Goal: Information Seeking & Learning: Learn about a topic

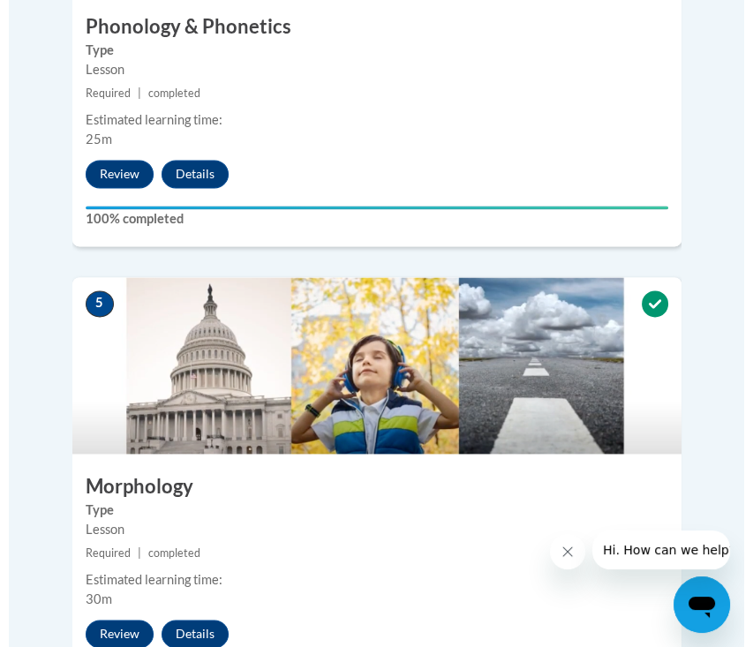
scroll to position [3511, 0]
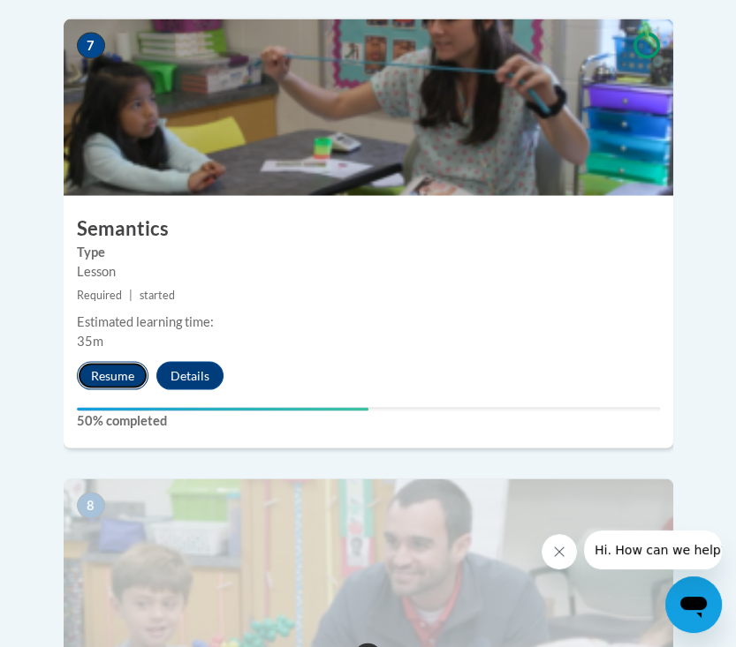
click at [115, 362] on button "Resume" at bounding box center [113, 376] width 72 height 28
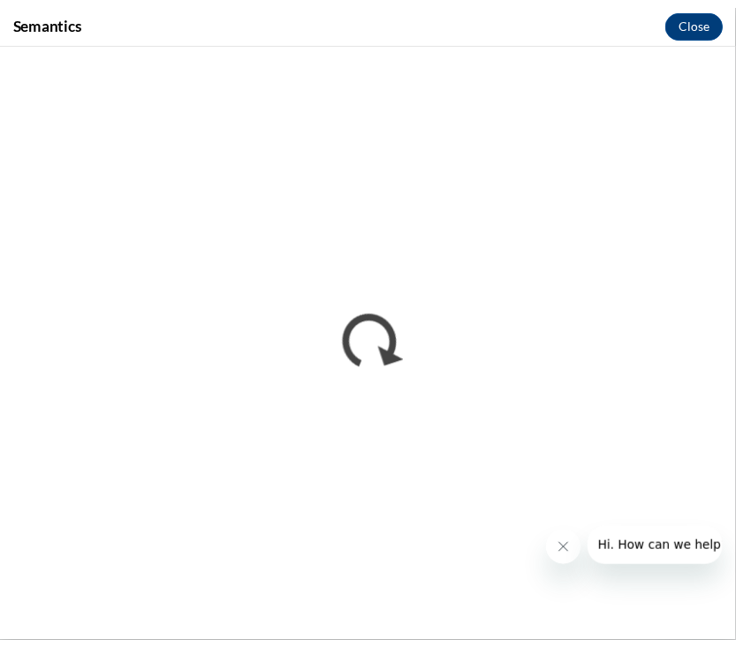
scroll to position [0, 0]
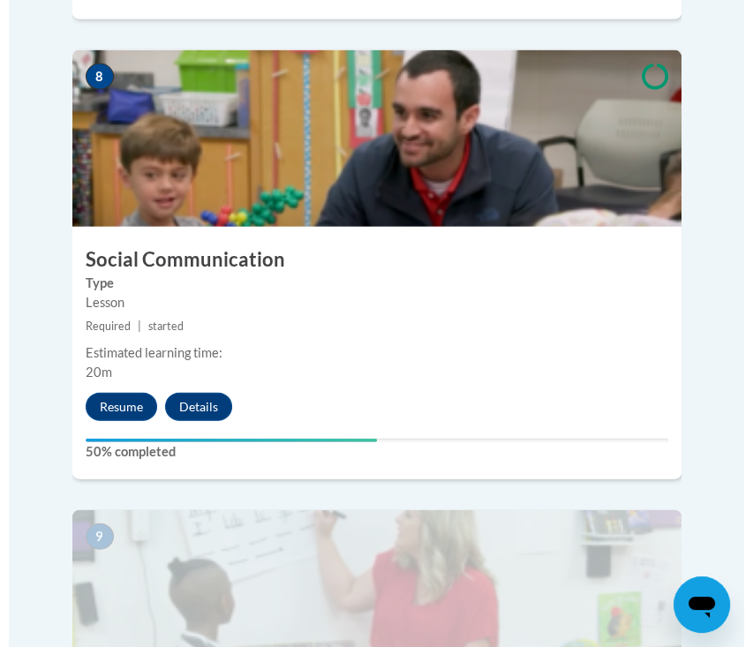
scroll to position [3822, 0]
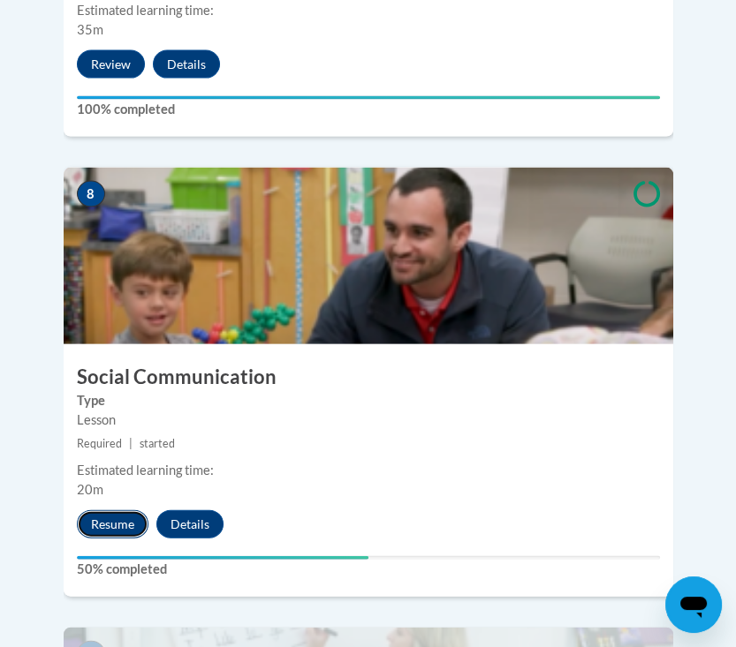
click at [125, 510] on button "Resume" at bounding box center [113, 524] width 72 height 28
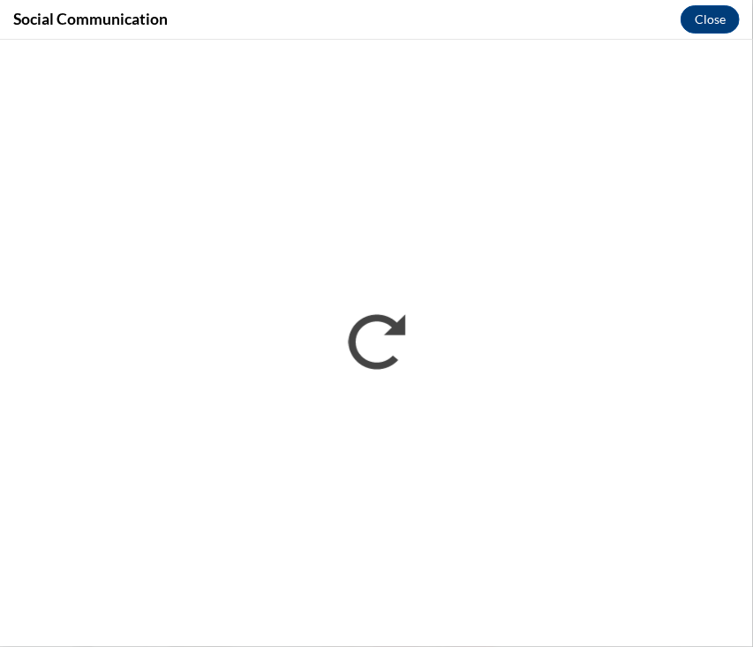
scroll to position [0, 0]
